Goal: Task Accomplishment & Management: Manage account settings

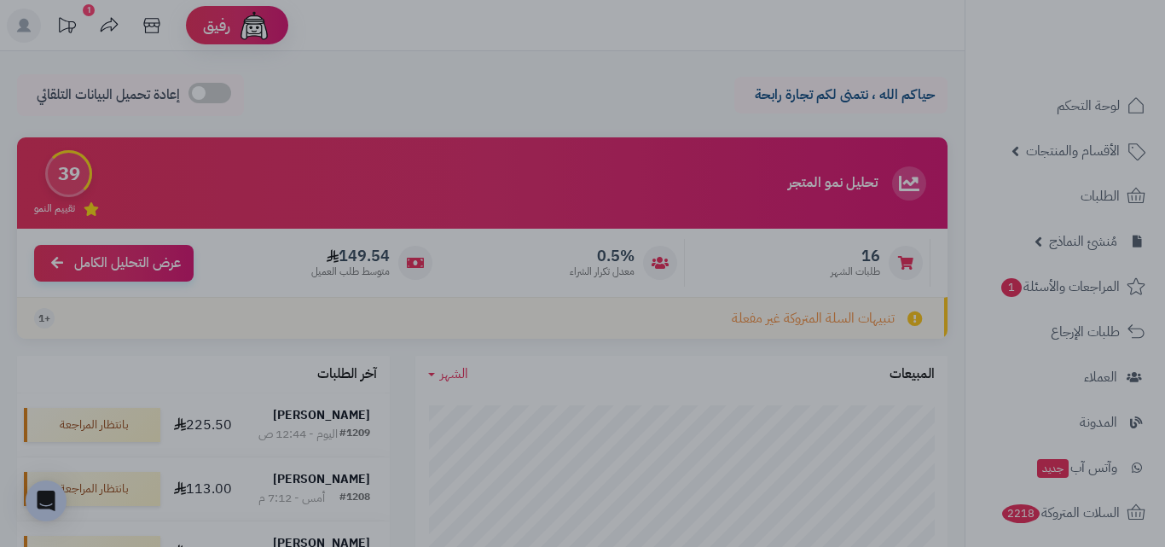
click at [588, 21] on div at bounding box center [582, 273] width 1165 height 547
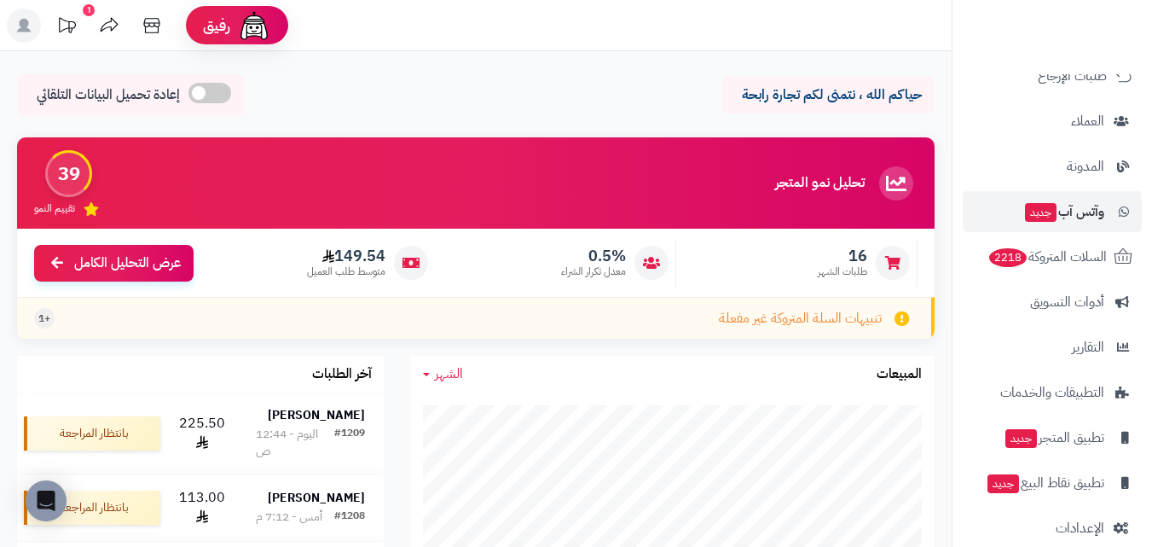
scroll to position [279, 0]
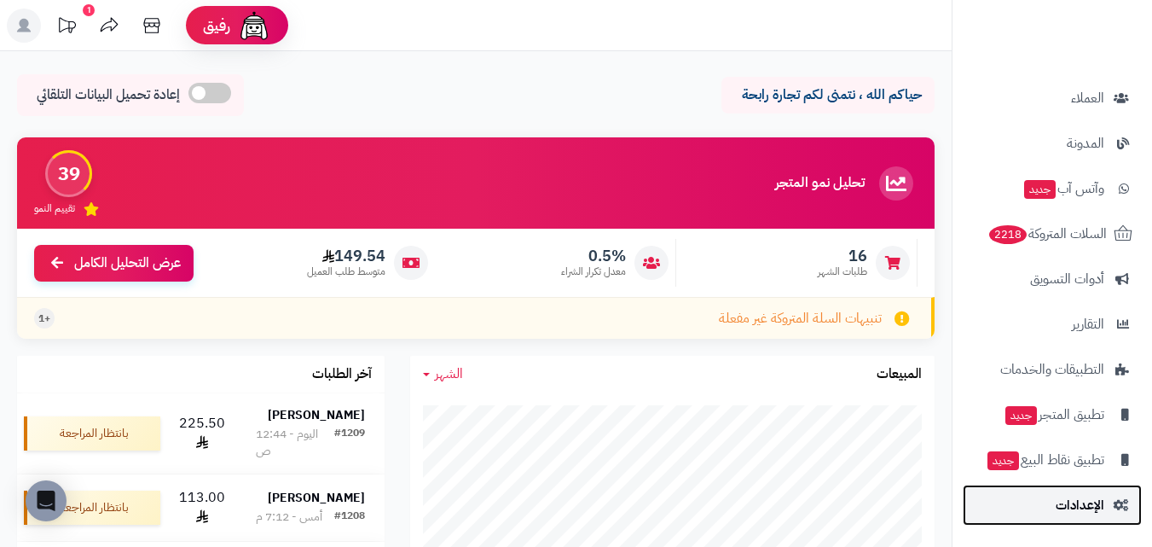
click at [1066, 501] on span "الإعدادات" at bounding box center [1080, 505] width 49 height 24
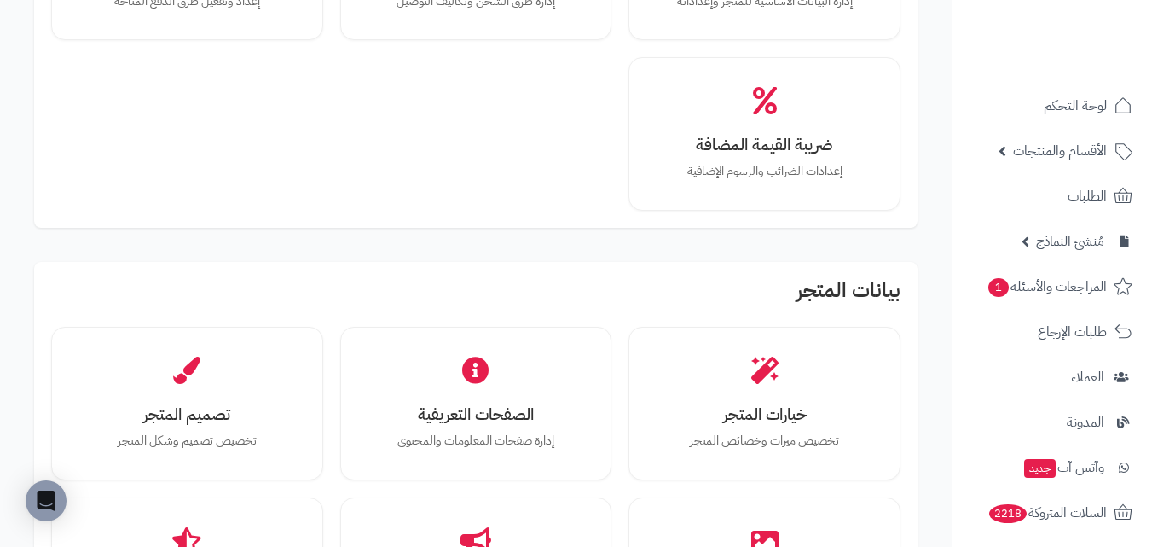
scroll to position [341, 0]
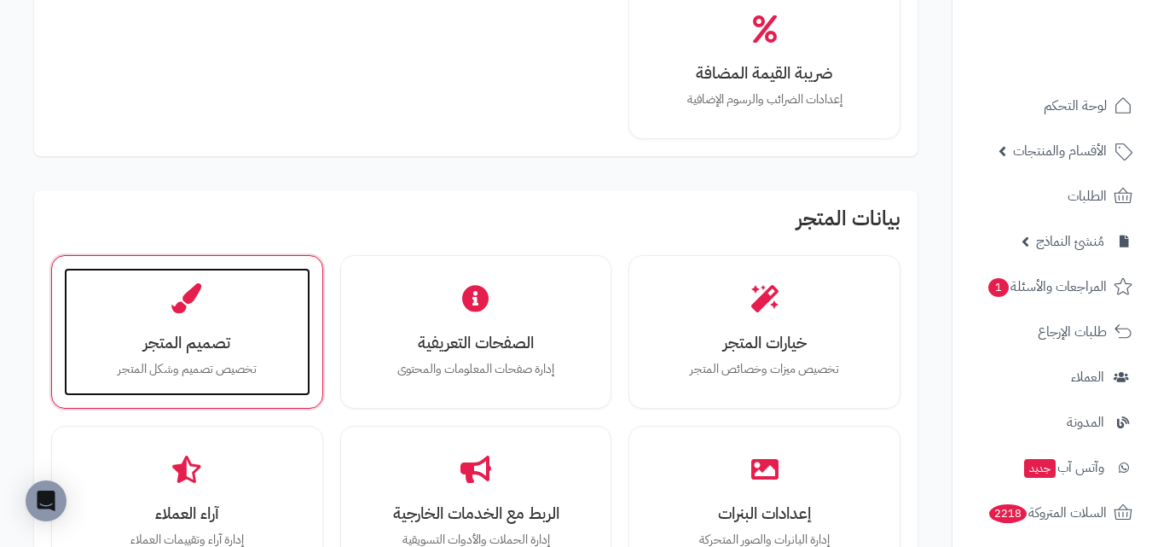
click at [223, 344] on h3 "تصميم المتجر" at bounding box center [187, 342] width 212 height 18
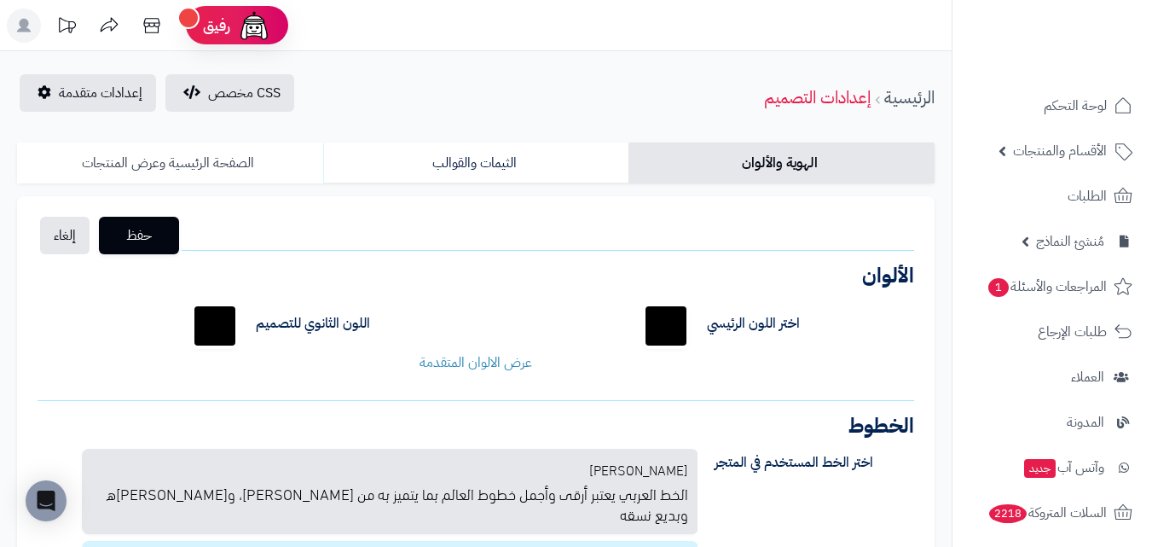
click at [287, 171] on link "الصفحة الرئيسية وعرض المنتجات" at bounding box center [170, 162] width 306 height 41
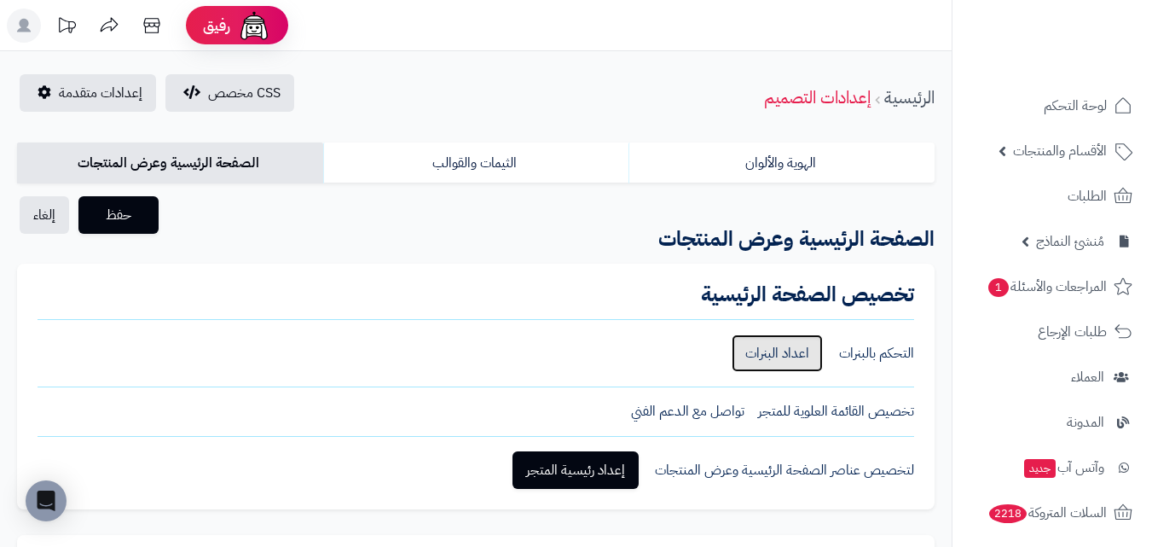
click at [784, 357] on link "اعداد البنرات" at bounding box center [777, 353] width 91 height 38
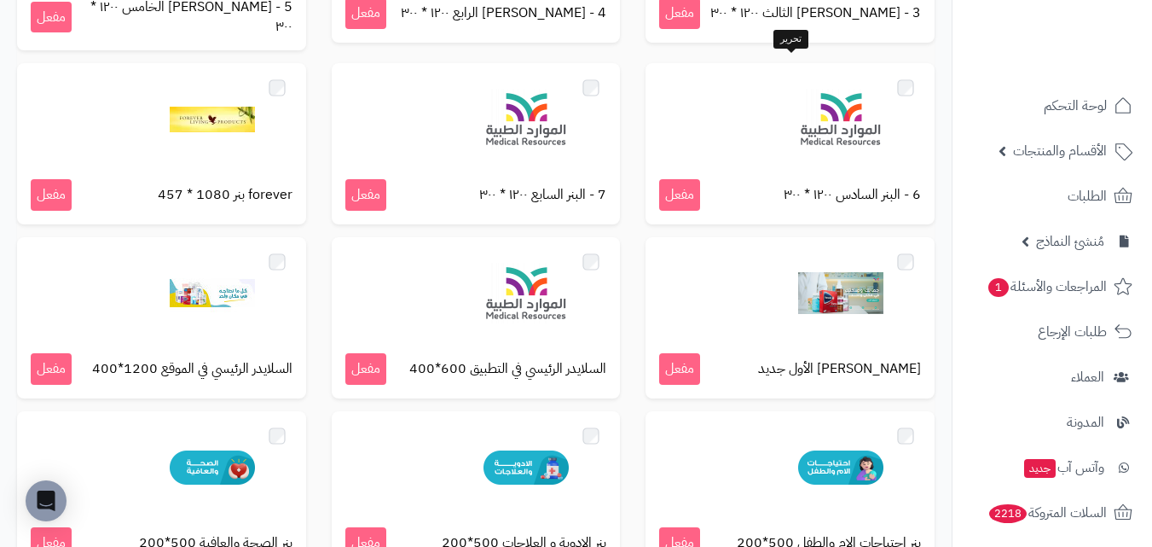
scroll to position [490, 0]
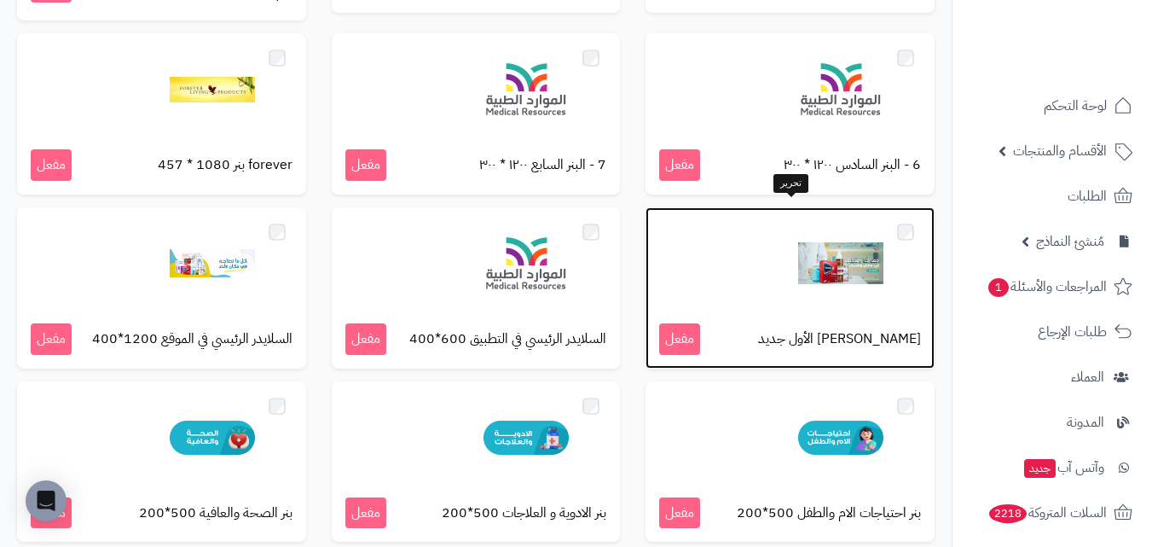
click at [726, 263] on div at bounding box center [790, 263] width 262 height 85
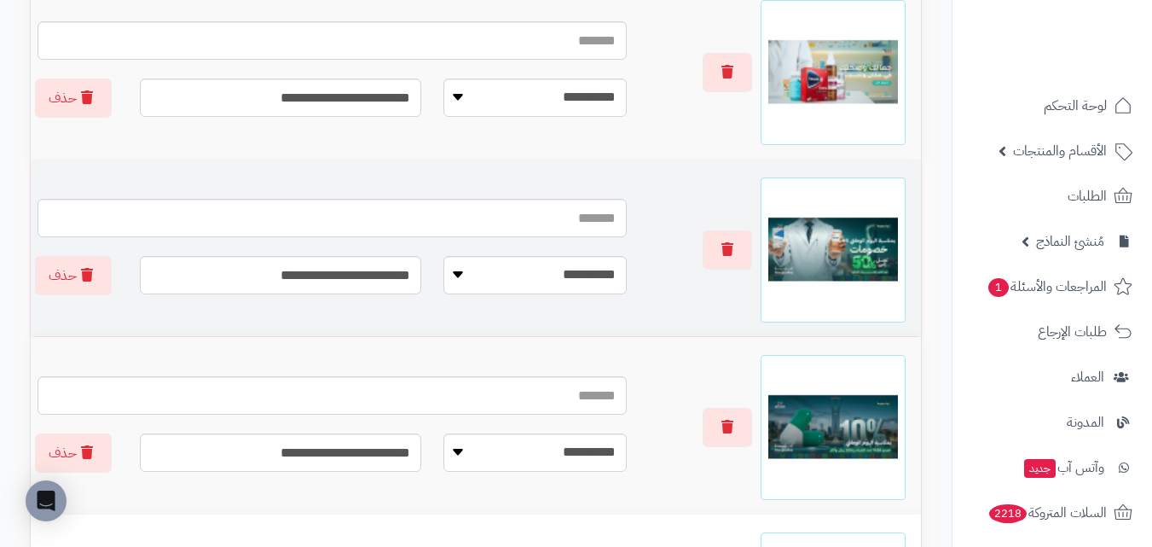
scroll to position [426, 0]
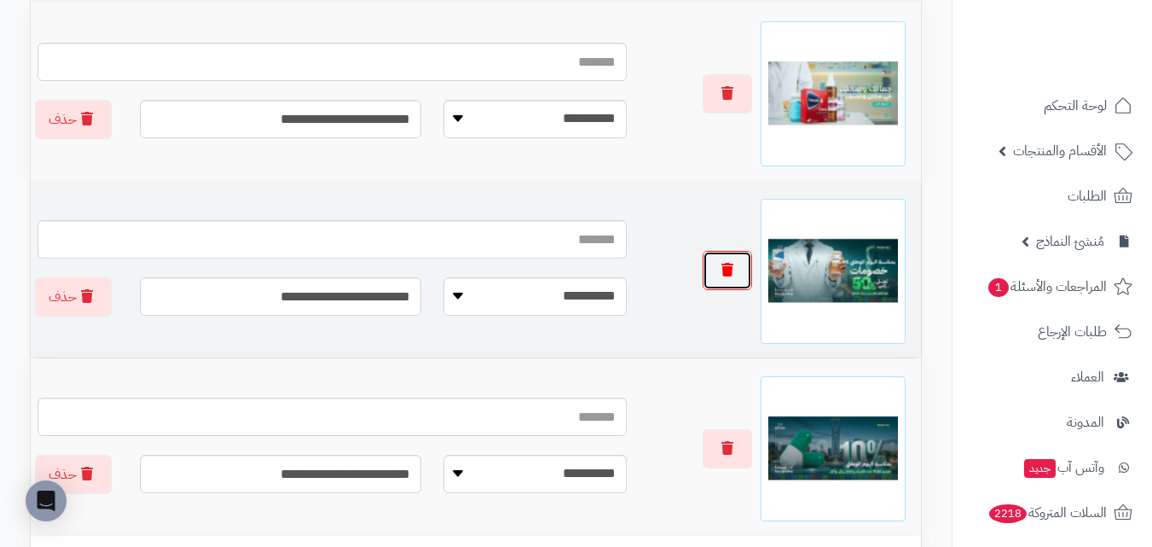
click at [728, 272] on icon "button" at bounding box center [727, 270] width 12 height 14
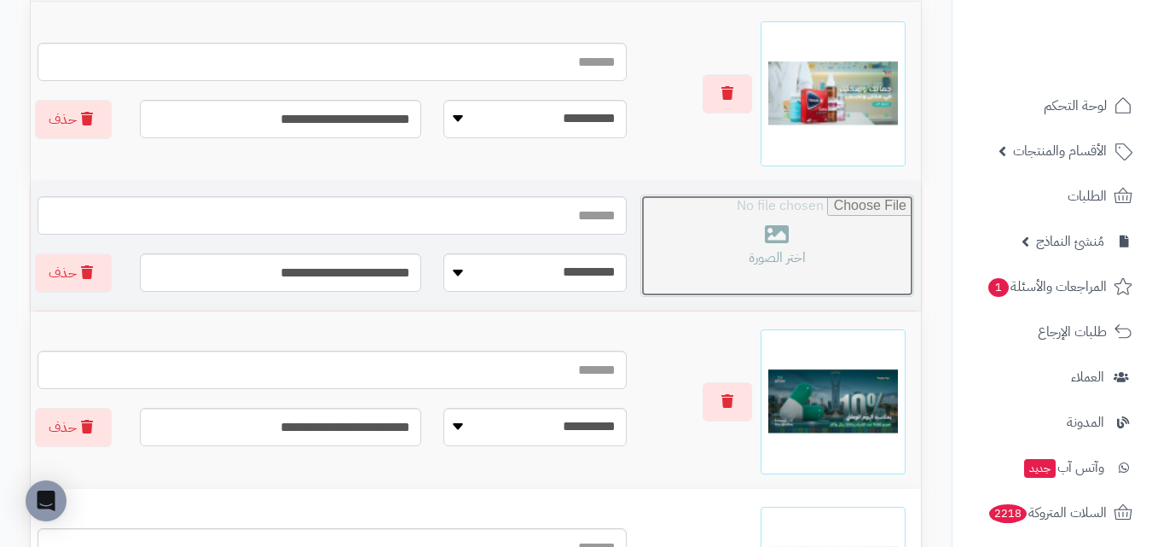
click at [789, 260] on input "file" at bounding box center [777, 245] width 272 height 101
type input "**********"
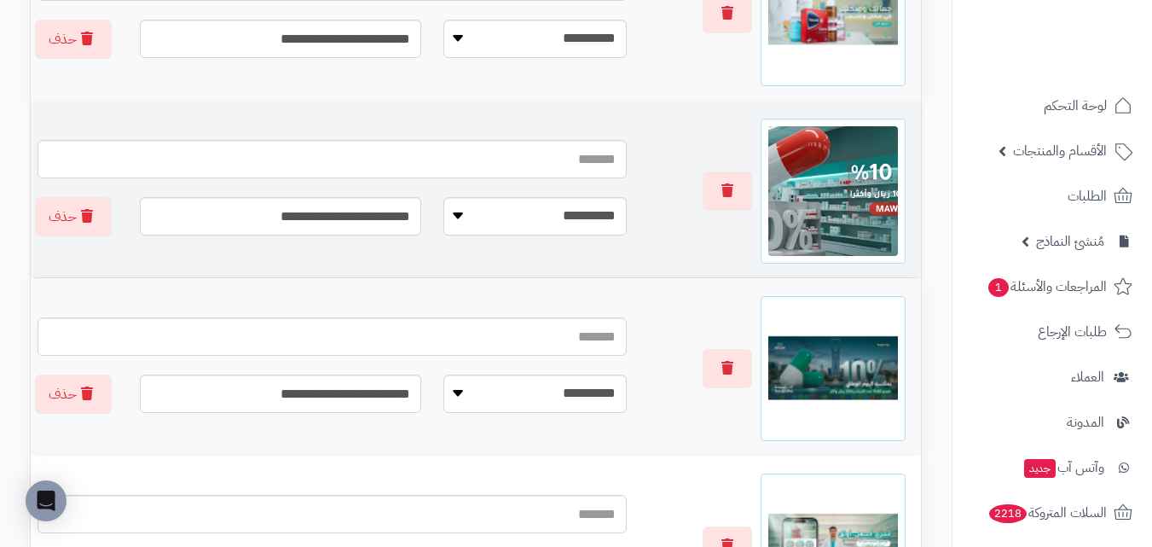
scroll to position [536, 0]
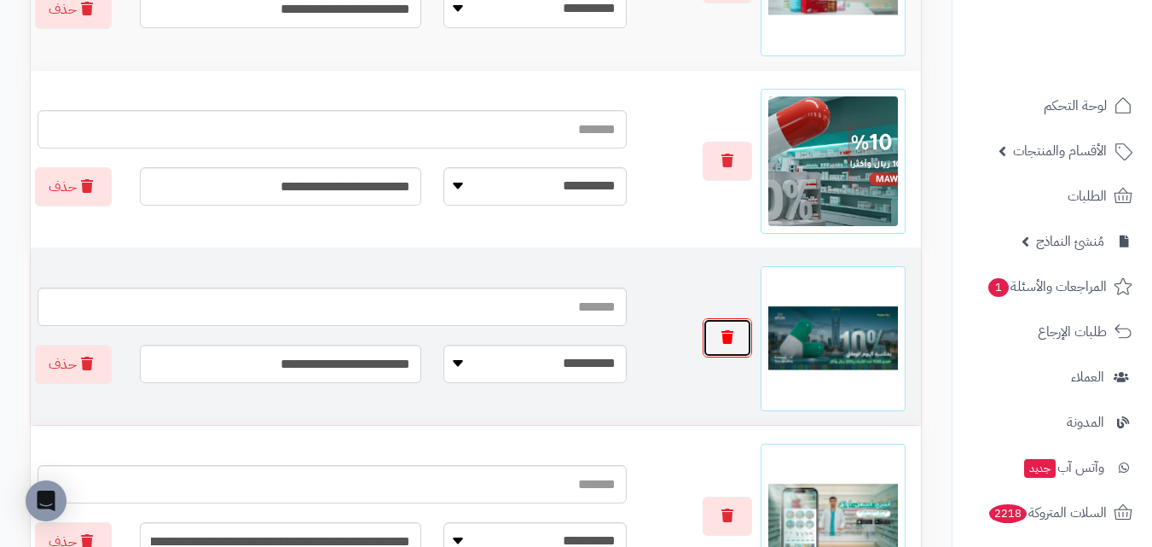
click at [739, 333] on button "button" at bounding box center [727, 337] width 49 height 39
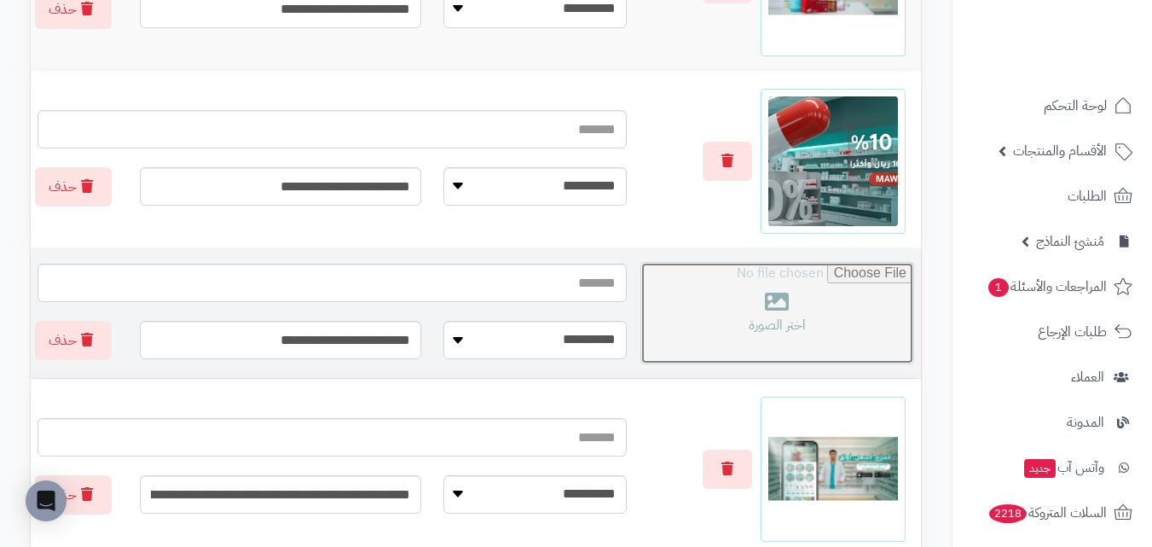
click at [739, 333] on input "file" at bounding box center [777, 313] width 272 height 101
type input "**********"
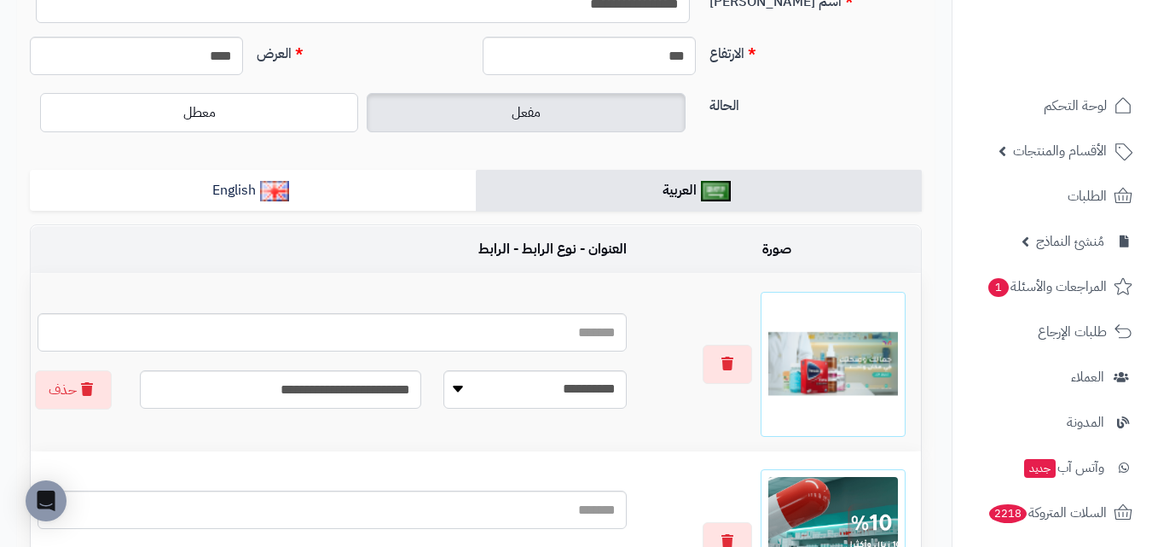
scroll to position [0, 0]
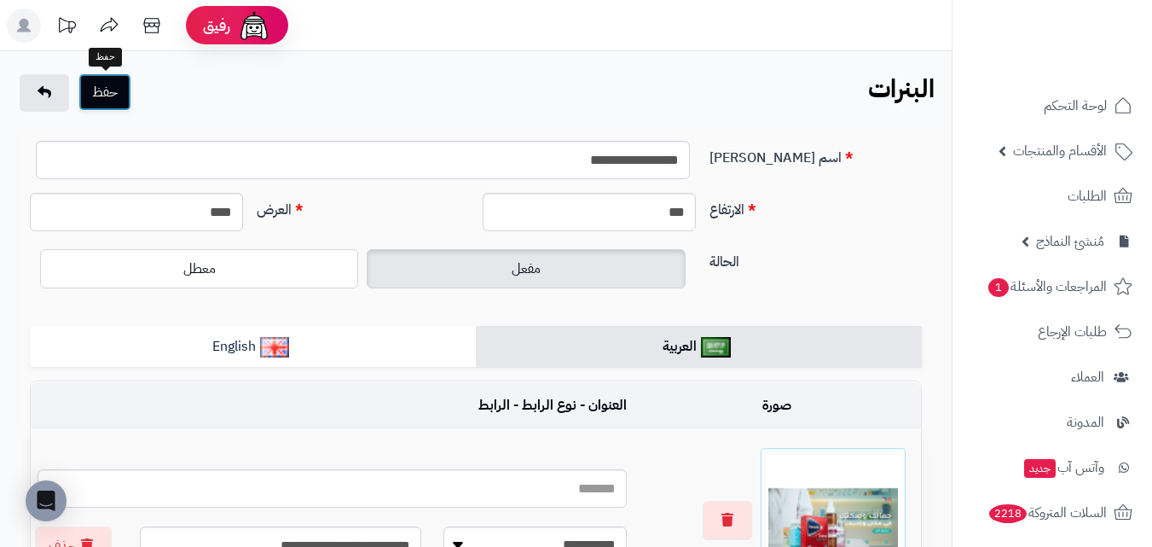
click at [117, 92] on button "حفظ" at bounding box center [104, 92] width 53 height 38
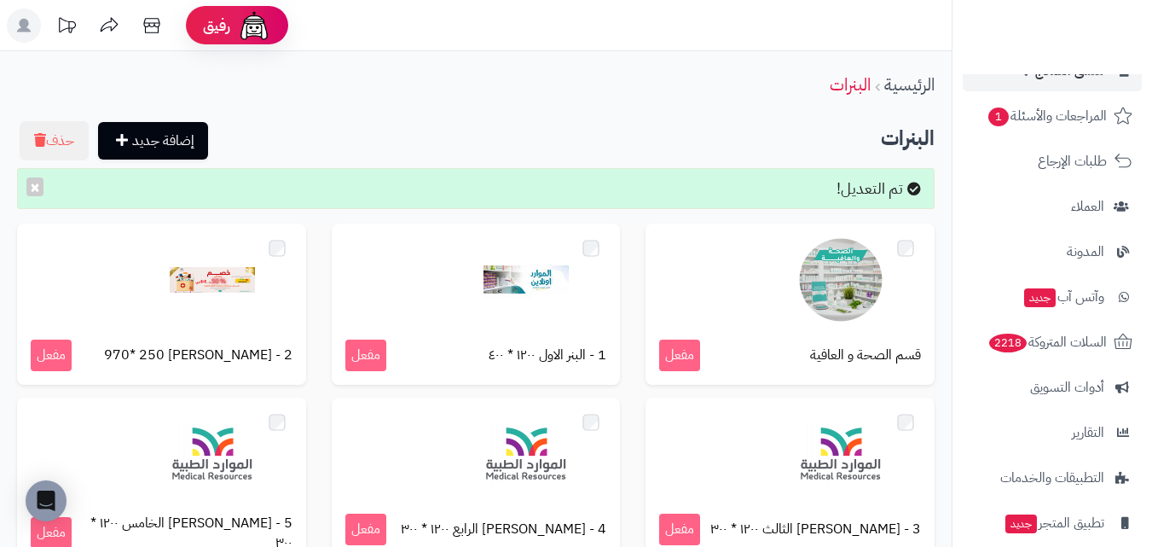
scroll to position [256, 0]
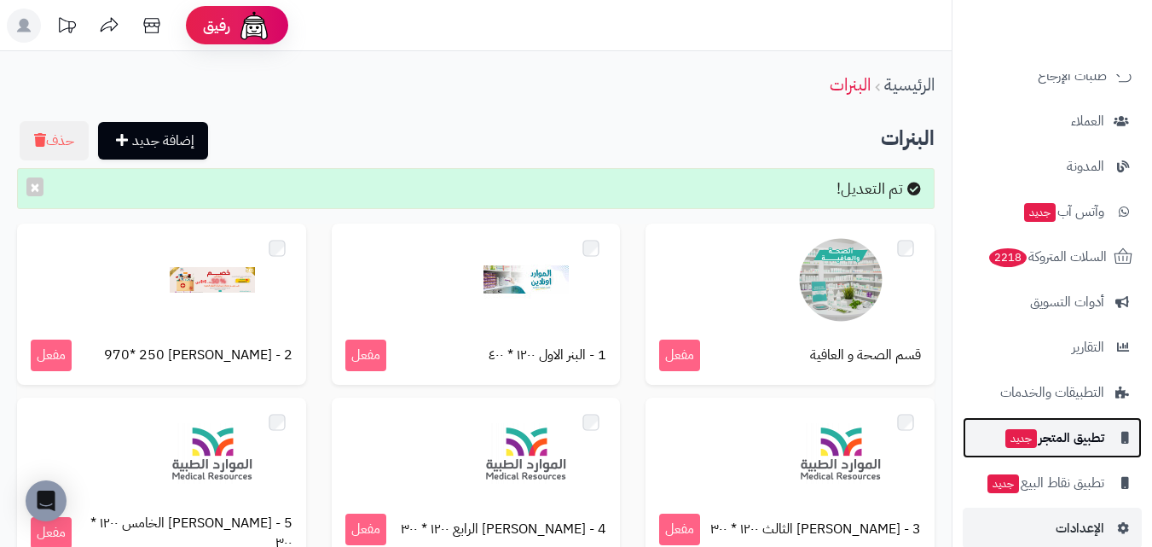
click at [1070, 442] on span "تطبيق المتجر جديد" at bounding box center [1054, 437] width 101 height 24
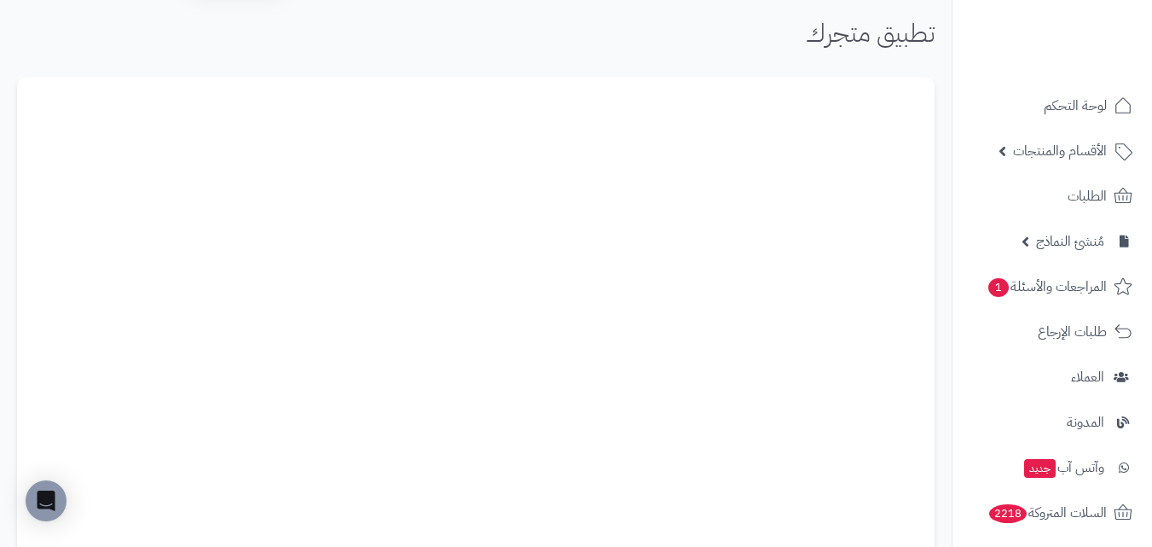
scroll to position [85, 0]
